Goal: Task Accomplishment & Management: Manage account settings

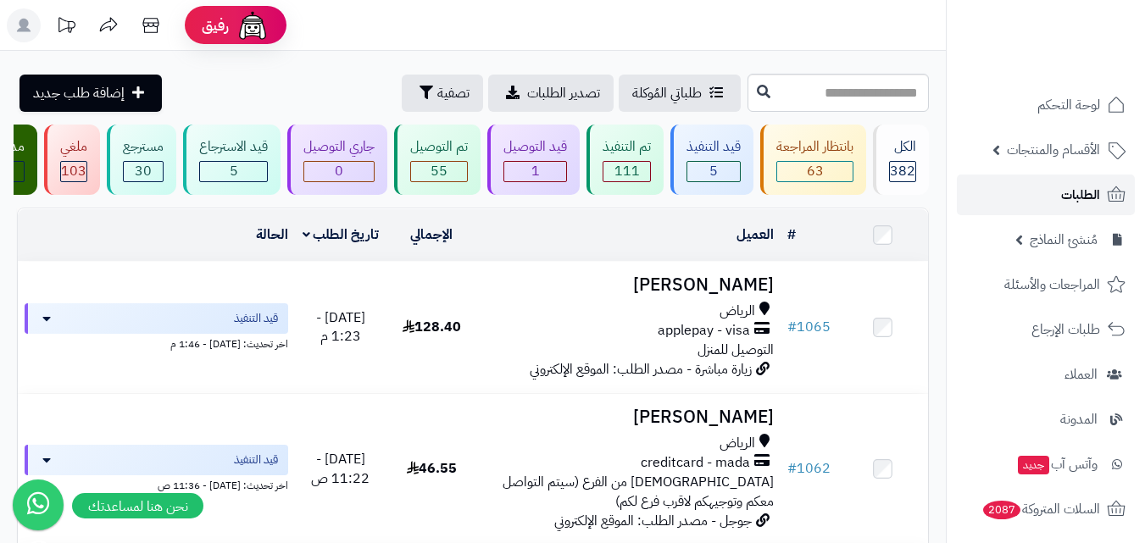
click at [1106, 208] on link "الطلبات" at bounding box center [1046, 195] width 178 height 41
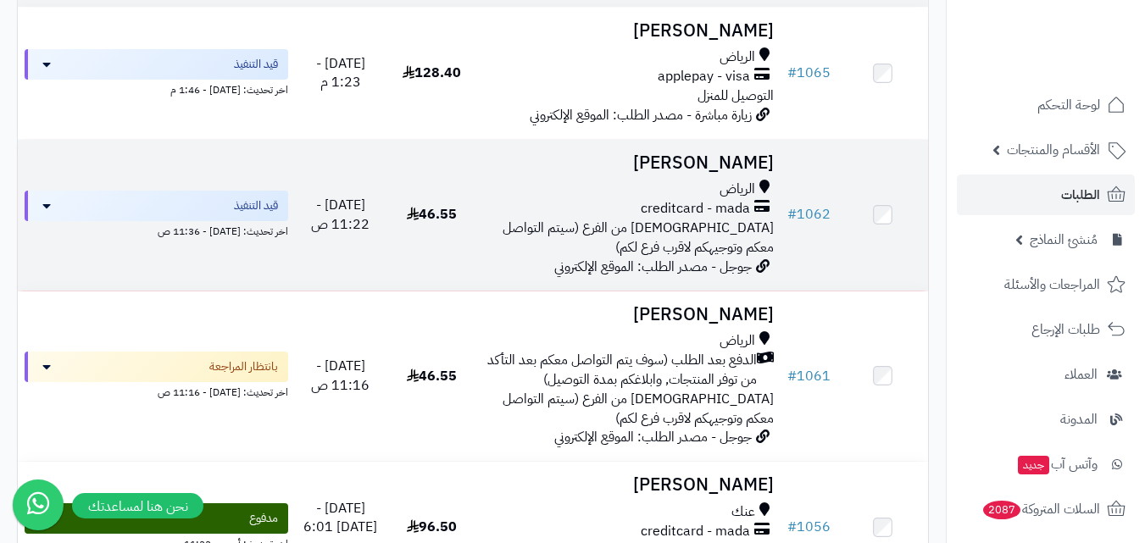
scroll to position [339, 0]
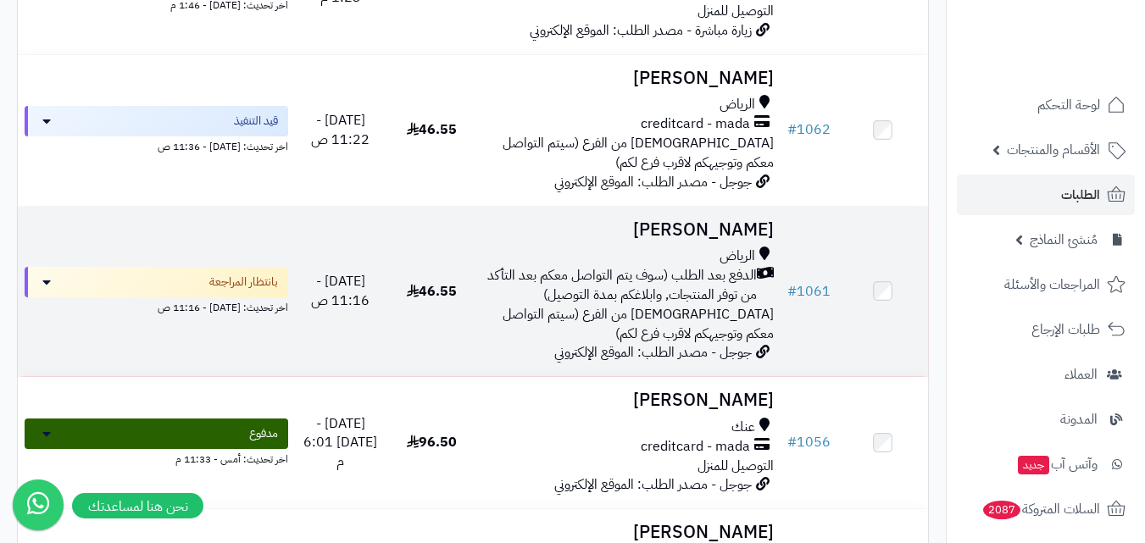
click at [621, 316] on span "[DEMOGRAPHIC_DATA] من الفرع (سيتم التواصل معكم وتوجيهكم لاقرب فرع لكم)" at bounding box center [638, 324] width 271 height 40
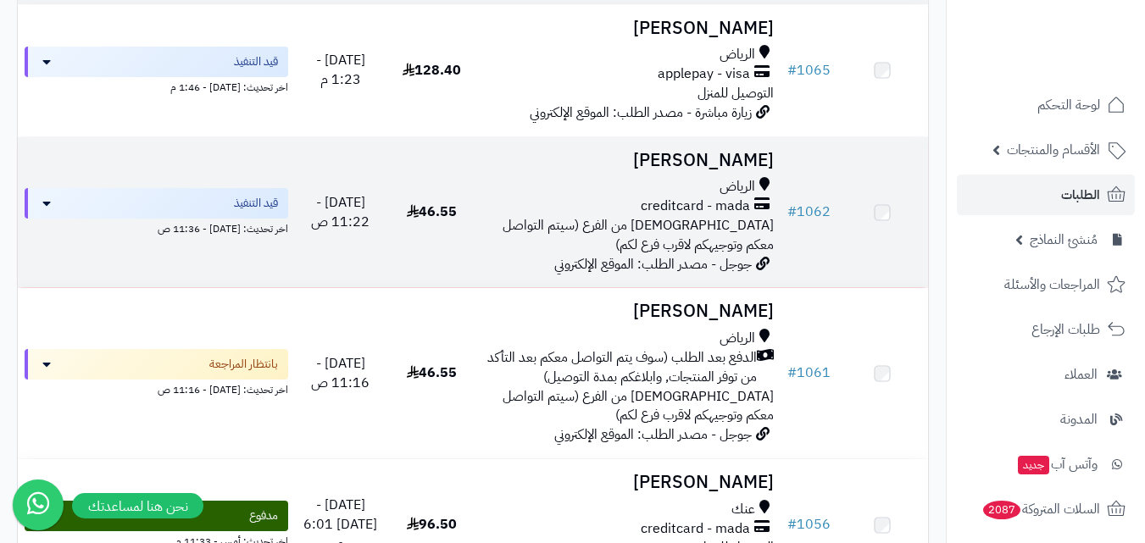
scroll to position [254, 0]
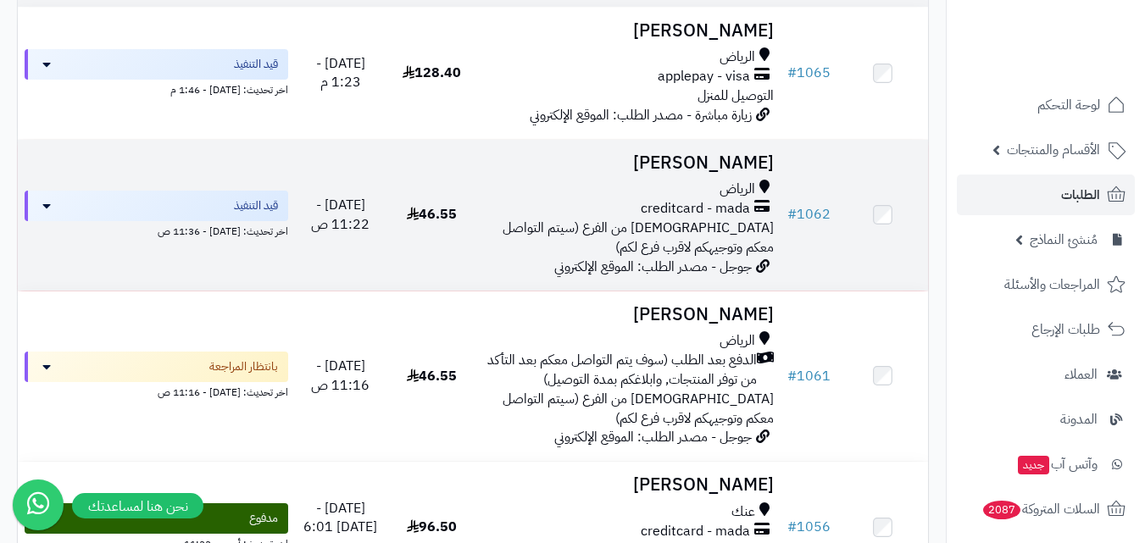
click at [640, 236] on span "[DEMOGRAPHIC_DATA] من الفرع (سيتم التواصل معكم وتوجيهكم لاقرب فرع لكم)" at bounding box center [638, 238] width 271 height 40
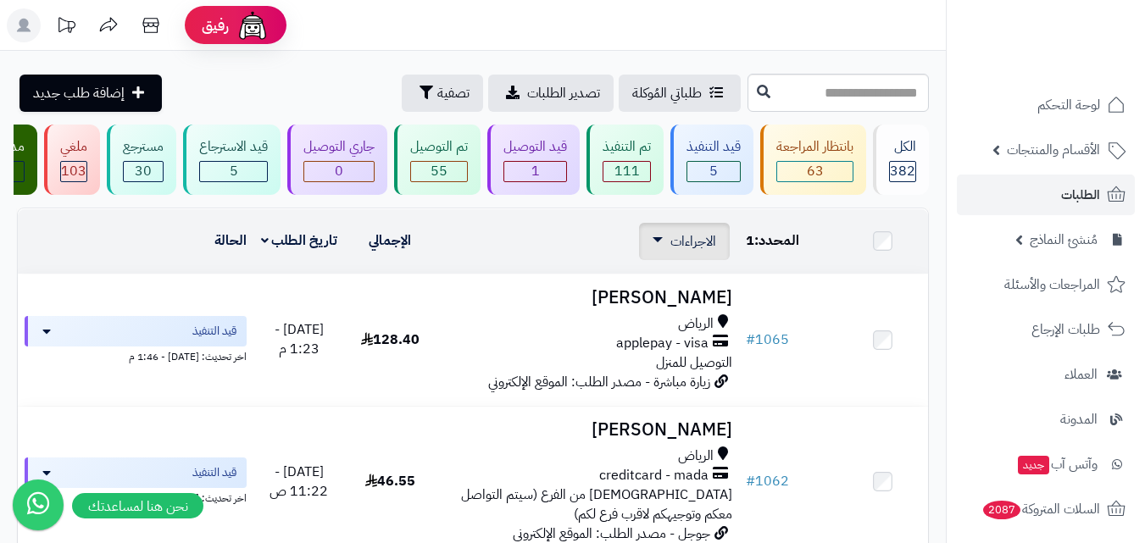
click at [665, 248] on link "الاجراءات" at bounding box center [685, 241] width 64 height 20
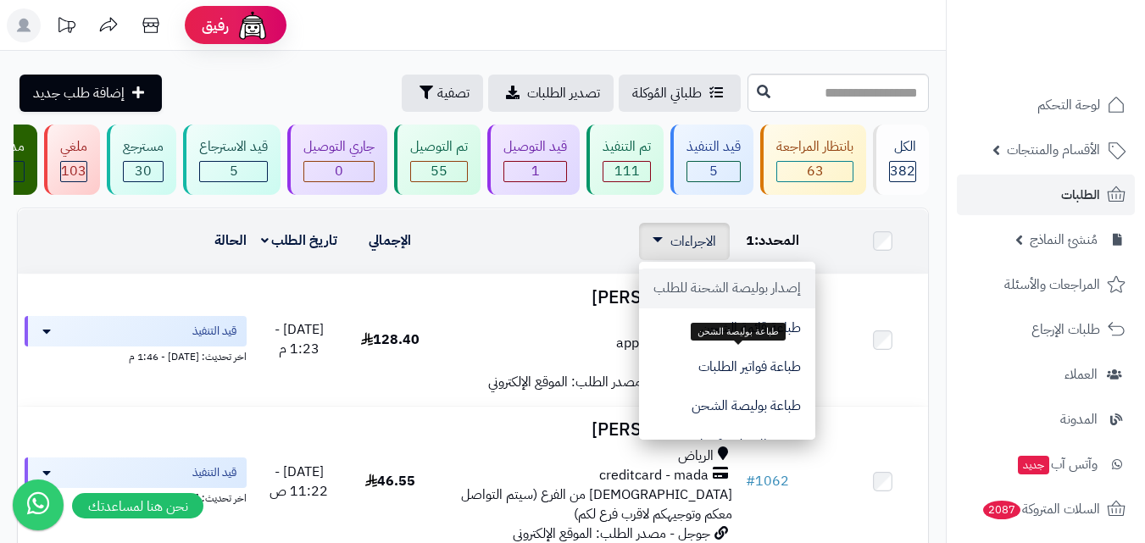
scroll to position [142, 0]
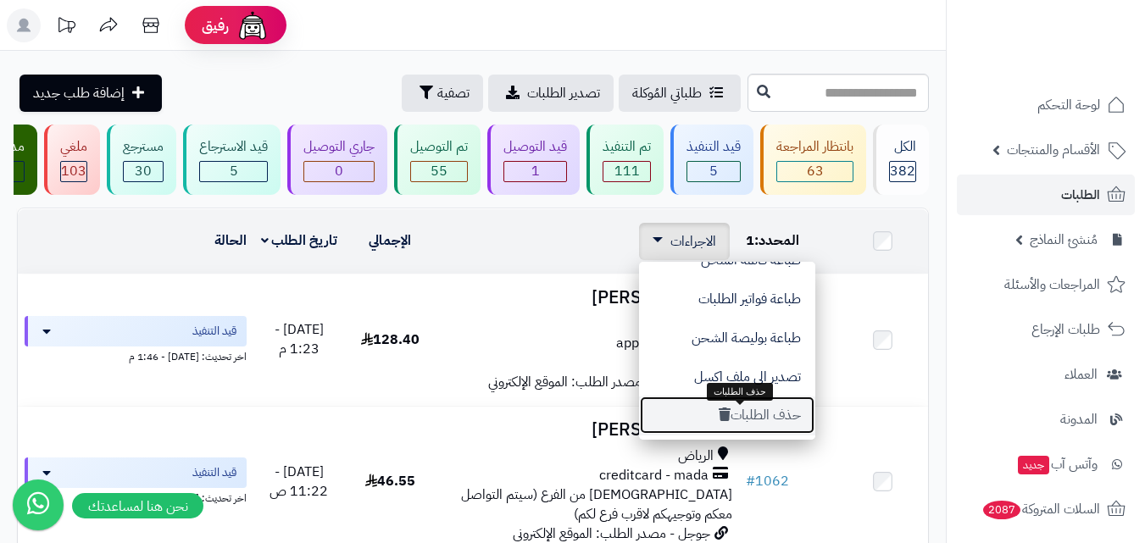
click at [789, 424] on button "حذف الطلبات" at bounding box center [727, 415] width 176 height 39
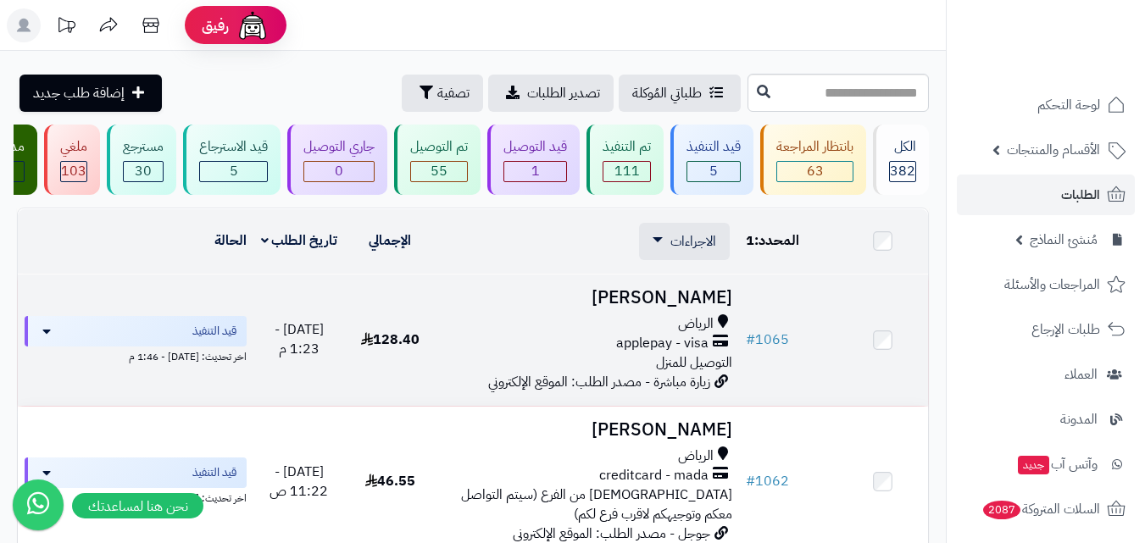
scroll to position [19, 0]
